Goal: Feedback & Contribution: Leave review/rating

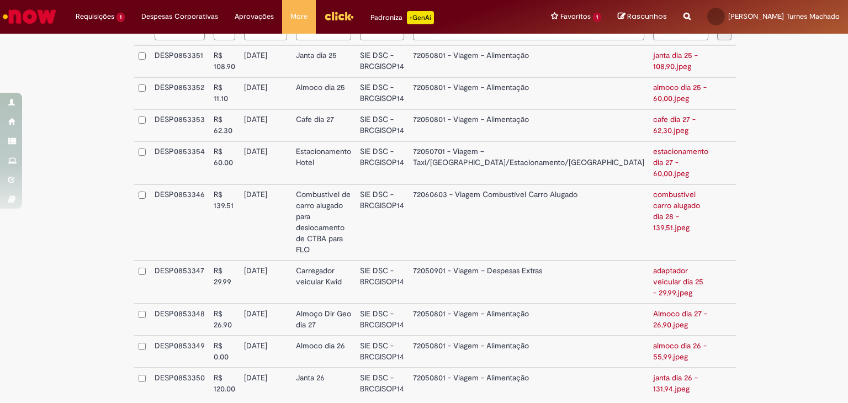
scroll to position [324, 0]
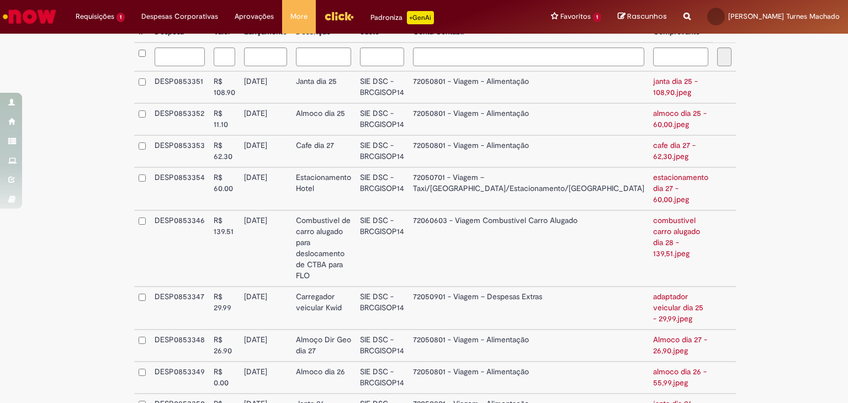
click at [790, 218] on div "**********" at bounding box center [424, 103] width 848 height 777
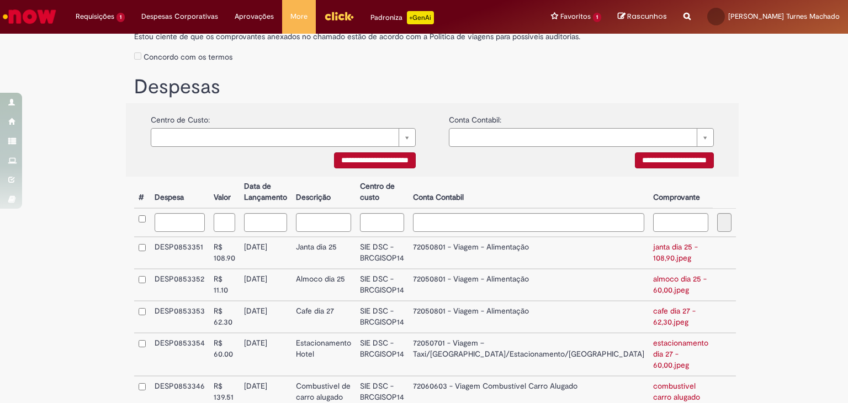
click at [790, 218] on div "**********" at bounding box center [424, 269] width 848 height 777
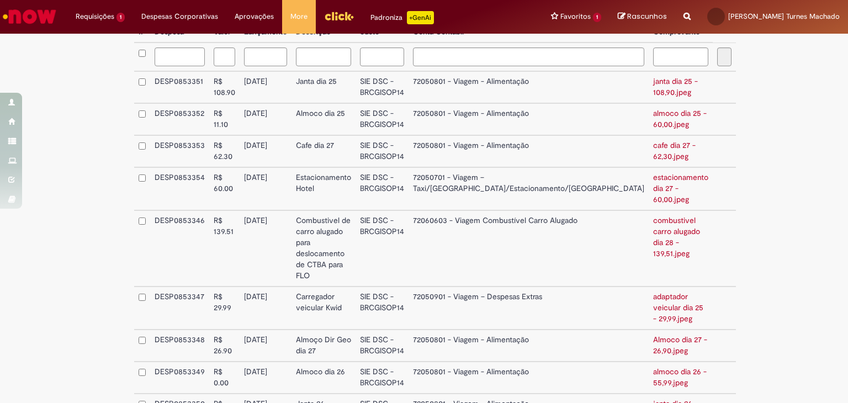
click at [790, 218] on div "**********" at bounding box center [424, 103] width 848 height 777
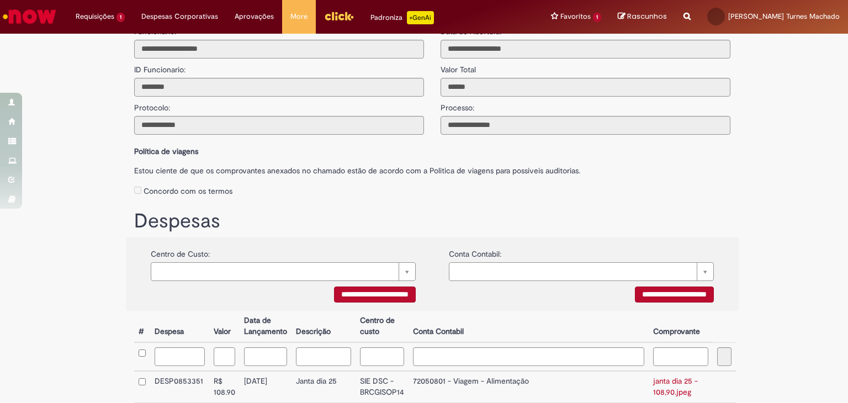
scroll to position [0, 0]
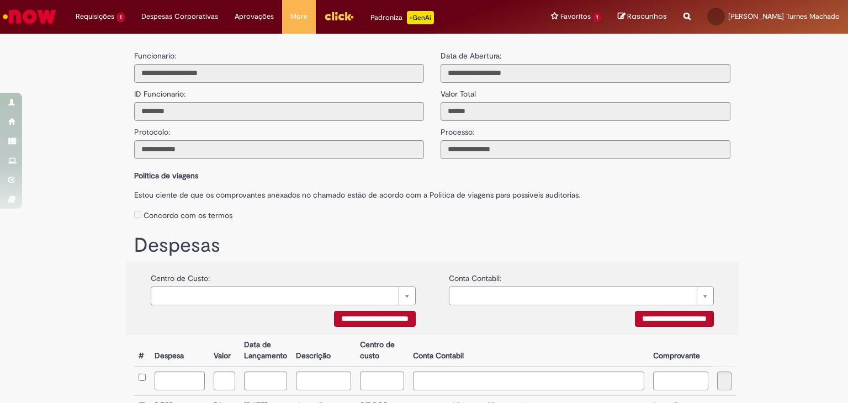
click at [103, 38] on li "Exibir Todas as Solicitações" at bounding box center [129, 43] width 122 height 14
drag, startPoint x: 109, startPoint y: 43, endPoint x: 111, endPoint y: 104, distance: 61.9
click at [0, 0] on link "Exibir Todas as Solicitações" at bounding box center [0, 0] width 0 height 0
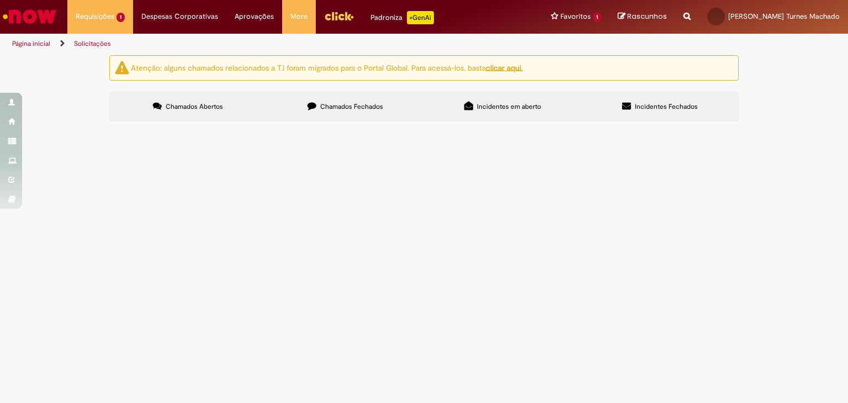
click at [0, 0] on td "Solicito a extensão dos tratamentos para meu filho. Diagnostico de Autismo níve…" at bounding box center [0, 0] width 0 height 0
click at [0, 0] on span "R13254731" at bounding box center [0, 0] width 0 height 0
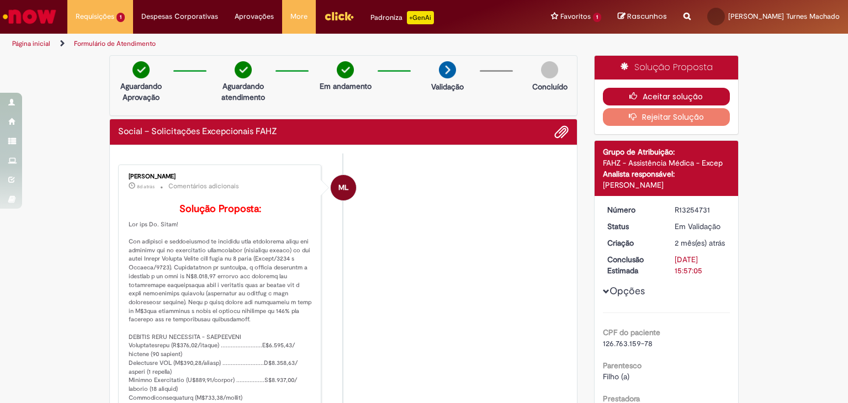
click at [672, 89] on button "Aceitar solução" at bounding box center [667, 97] width 128 height 18
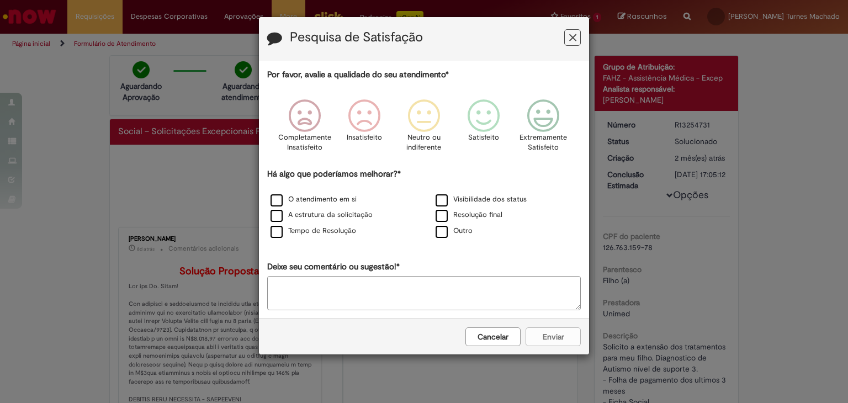
click at [378, 338] on div "Cancelar Enviar" at bounding box center [424, 337] width 330 height 36
click at [541, 106] on icon "Feedback" at bounding box center [543, 115] width 41 height 33
click at [554, 336] on div "Cancelar Enviar" at bounding box center [424, 337] width 330 height 36
drag, startPoint x: 457, startPoint y: 38, endPoint x: 449, endPoint y: 47, distance: 12.5
click at [449, 47] on h3 "Pesquisa de Satisfação" at bounding box center [424, 38] width 314 height 17
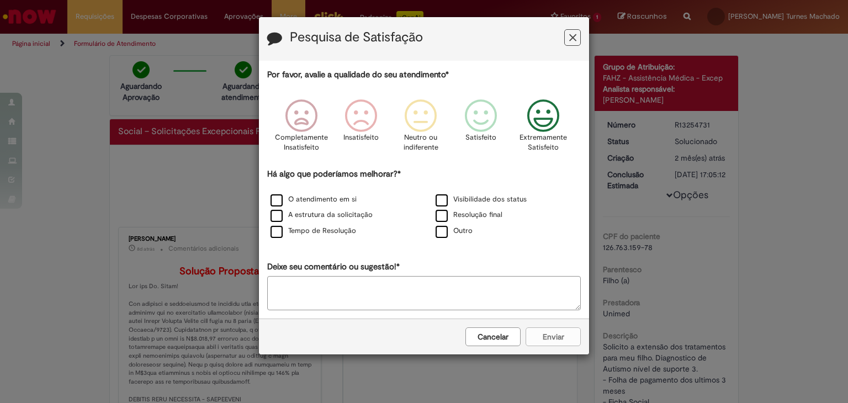
click at [547, 125] on icon "Feedback" at bounding box center [543, 115] width 41 height 33
click at [307, 199] on label "O atendimento em si" at bounding box center [314, 199] width 86 height 10
click at [313, 214] on label "A estrutura da solicitação" at bounding box center [322, 215] width 102 height 10
click at [312, 230] on label "Tempo de Resolução" at bounding box center [314, 231] width 86 height 10
click at [458, 201] on label "Visibilidade dos status" at bounding box center [481, 199] width 91 height 10
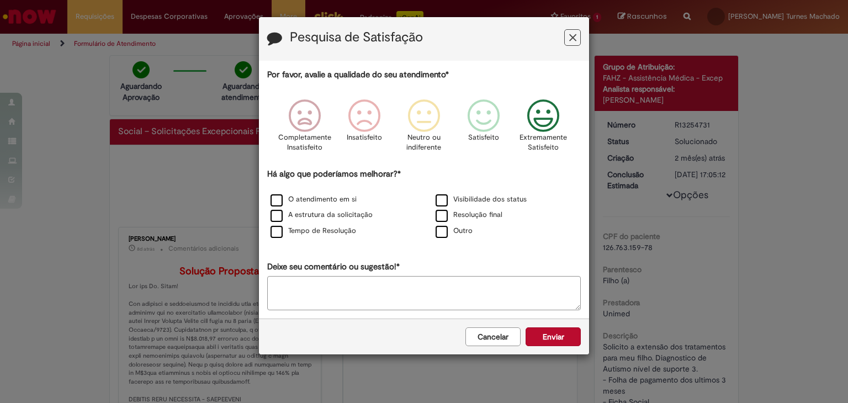
click at [464, 209] on div "Resolução final" at bounding box center [506, 216] width 163 height 14
click at [460, 213] on label "Resolução final" at bounding box center [469, 215] width 67 height 10
click at [552, 341] on button "Enviar" at bounding box center [553, 337] width 55 height 19
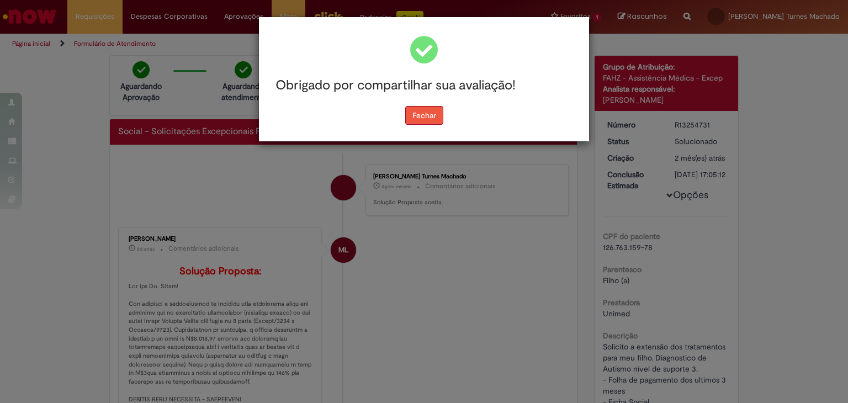
click at [422, 119] on button "Fechar" at bounding box center [424, 115] width 38 height 19
